Goal: Contribute content

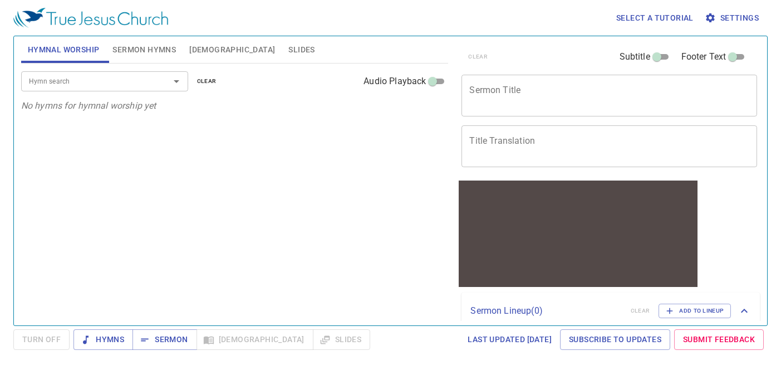
click at [288, 45] on span "Slides" at bounding box center [301, 50] width 26 height 14
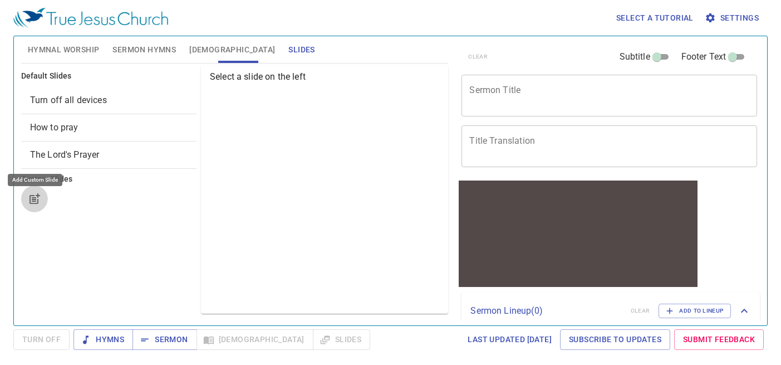
click at [34, 201] on icon "button" at bounding box center [36, 197] width 8 height 8
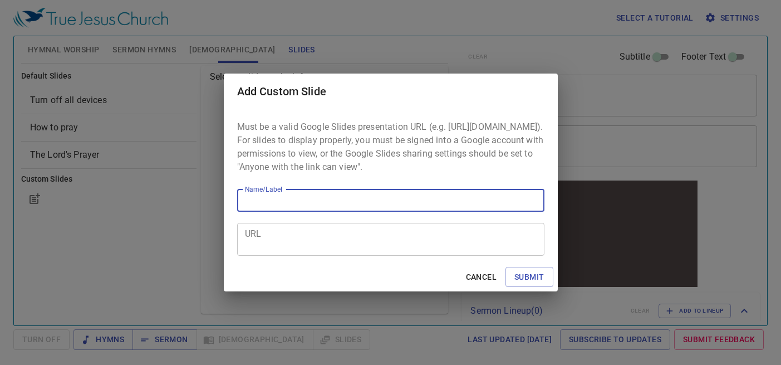
click at [257, 244] on textarea "URL" at bounding box center [391, 238] width 292 height 21
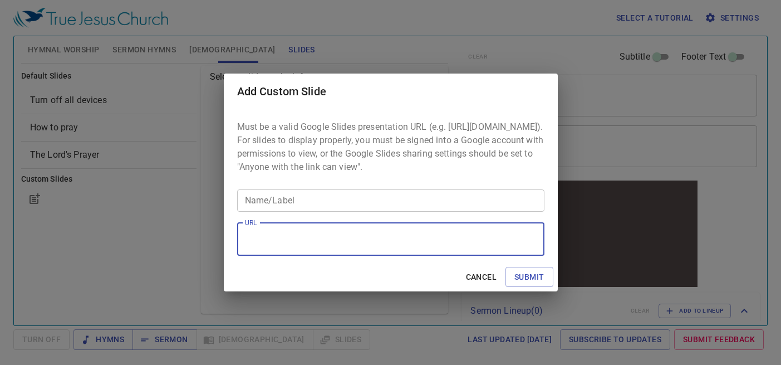
paste textarea "https://docs.google.com/presentation/d/1TEwnJ0O1Mt8qx3ax6M4FMoa_GfouYUc0Zun--TA…"
type textarea "https://docs.google.com/presentation/d/1TEwnJ0O1Mt8qx3ax6M4FMoa_GfouYUc0Zun--TA…"
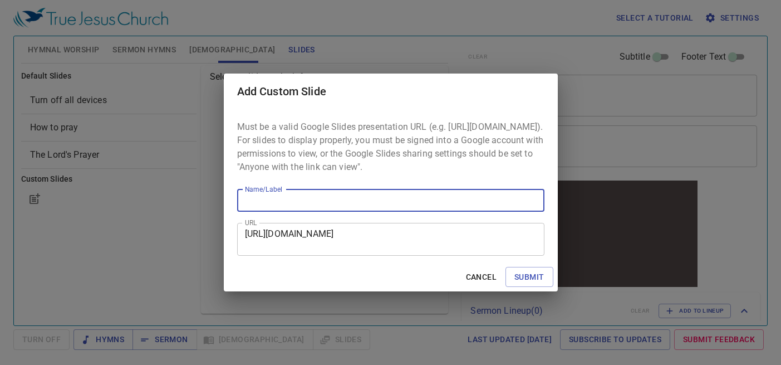
click at [368, 208] on input "Name/Label" at bounding box center [390, 200] width 307 height 22
type input "GCM"
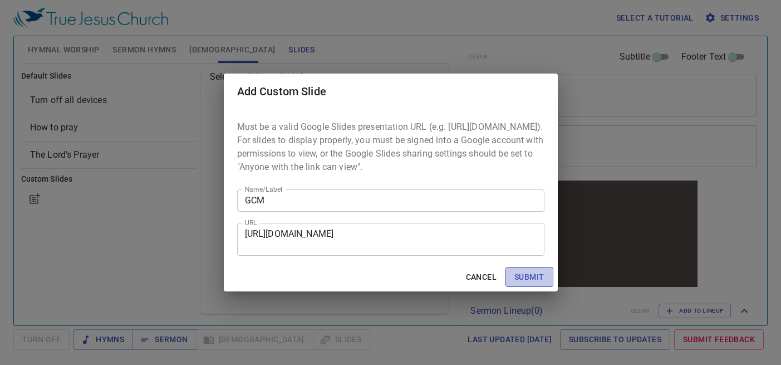
click at [541, 284] on span "Submit" at bounding box center [528, 277] width 29 height 14
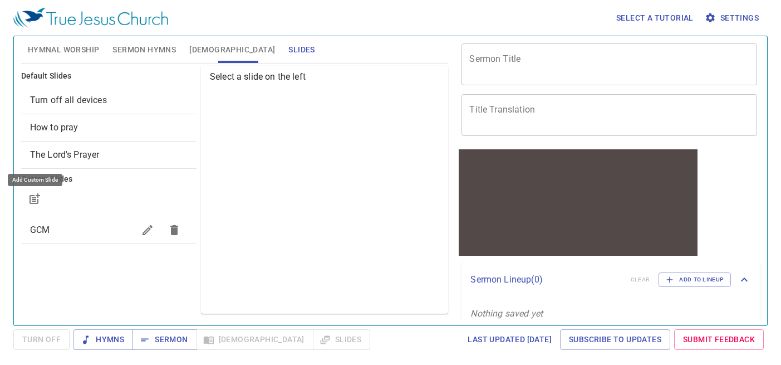
scroll to position [44, 0]
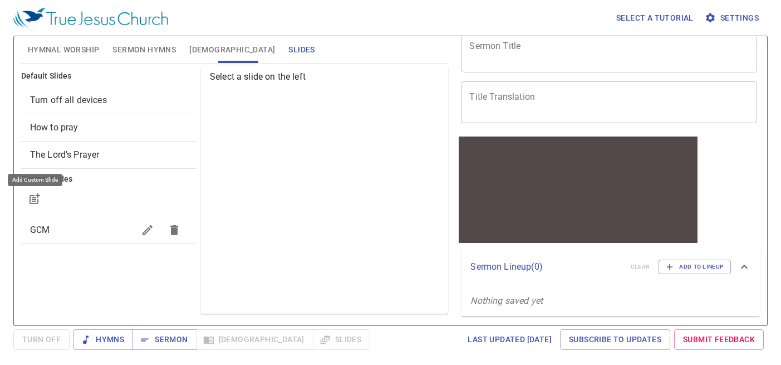
click at [45, 237] on div "GCM" at bounding box center [108, 229] width 175 height 27
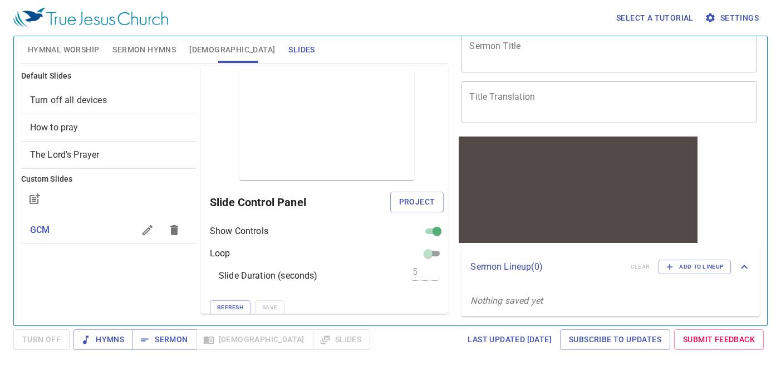
click at [455, 199] on div "clear Subtitle Footer Text Sermon Title x Sermon Title Title Translation x Titl…" at bounding box center [608, 176] width 312 height 289
click at [413, 201] on span "Project" at bounding box center [417, 202] width 36 height 14
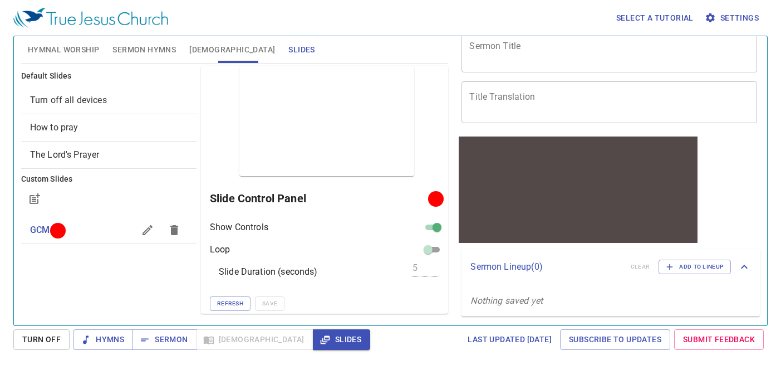
scroll to position [6, 0]
click at [229, 304] on span "Refresh" at bounding box center [230, 302] width 26 height 10
drag, startPoint x: 220, startPoint y: 342, endPoint x: 195, endPoint y: 347, distance: 25.4
click at [220, 342] on div "Hymns Sermon Bible Slides" at bounding box center [221, 339] width 297 height 21
